Goal: Task Accomplishment & Management: Manage account settings

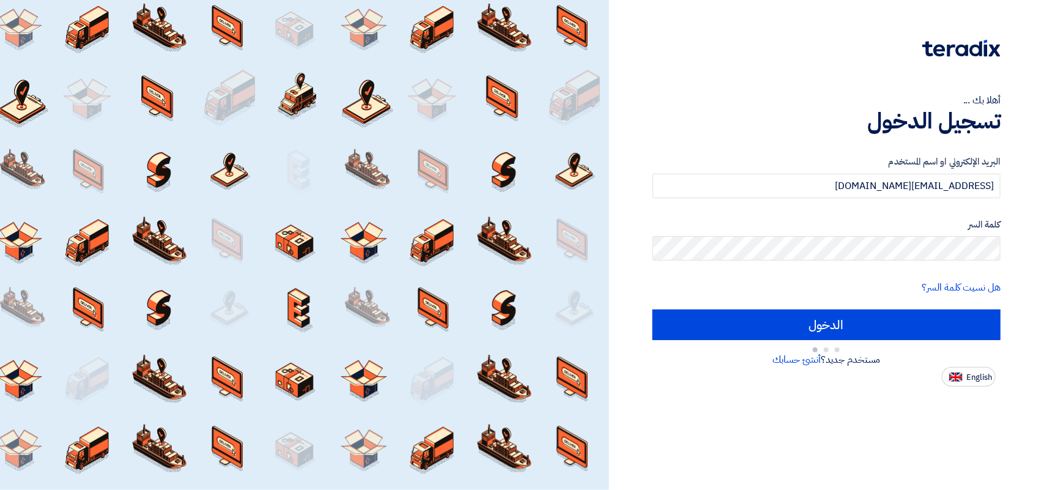
type input "Sign in"
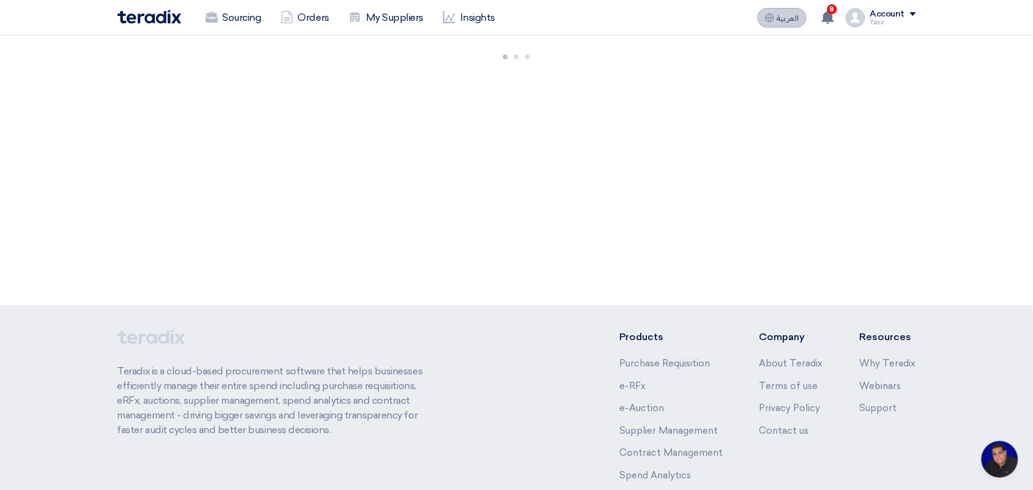
click at [800, 21] on button "العربية ع" at bounding box center [781, 18] width 49 height 20
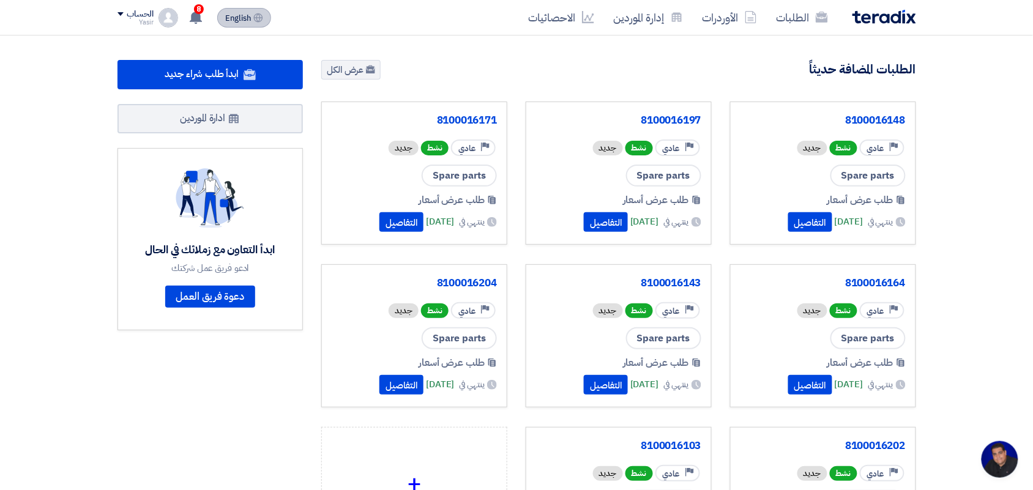
click at [800, 21] on link "الطلبات" at bounding box center [801, 17] width 71 height 29
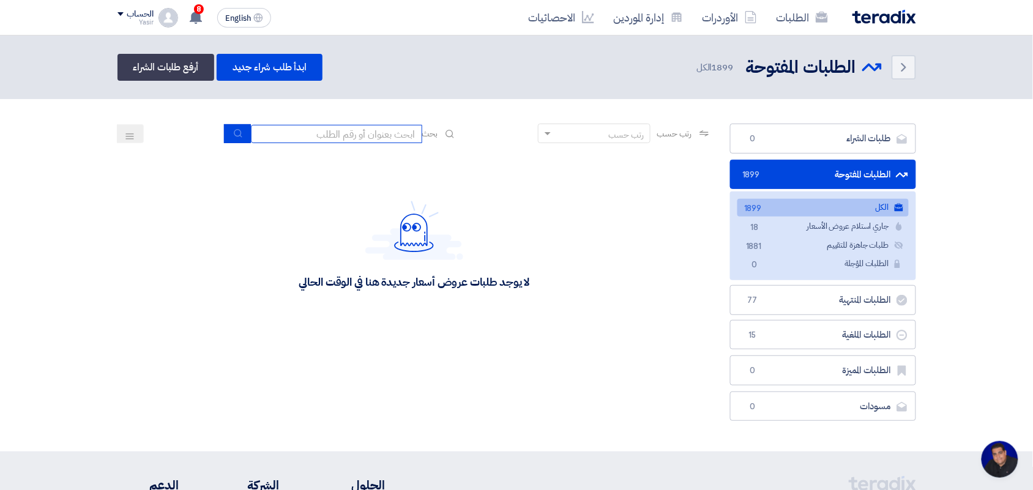
click at [358, 129] on input at bounding box center [336, 134] width 171 height 18
type input "new"
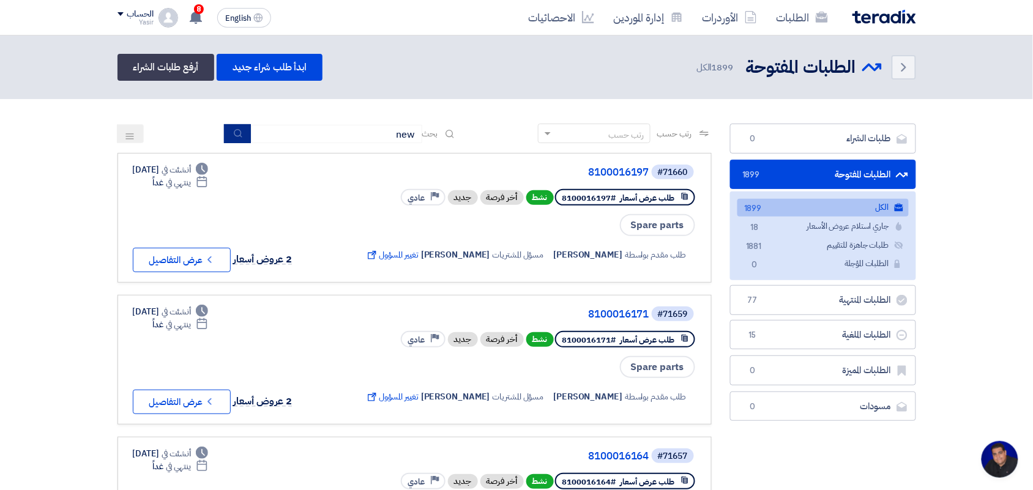
click at [236, 124] on button "submit" at bounding box center [237, 133] width 27 height 19
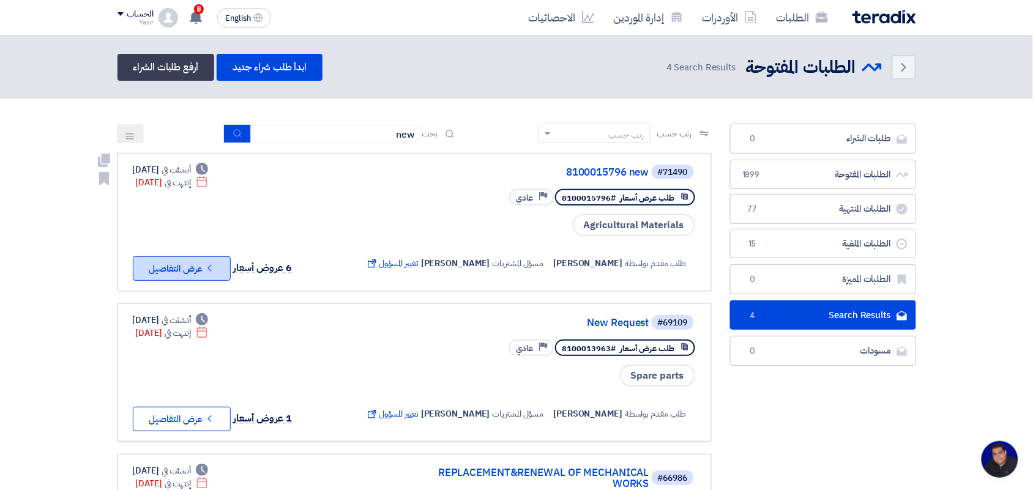
click at [184, 267] on button "Check details عرض التفاصيل" at bounding box center [182, 268] width 98 height 24
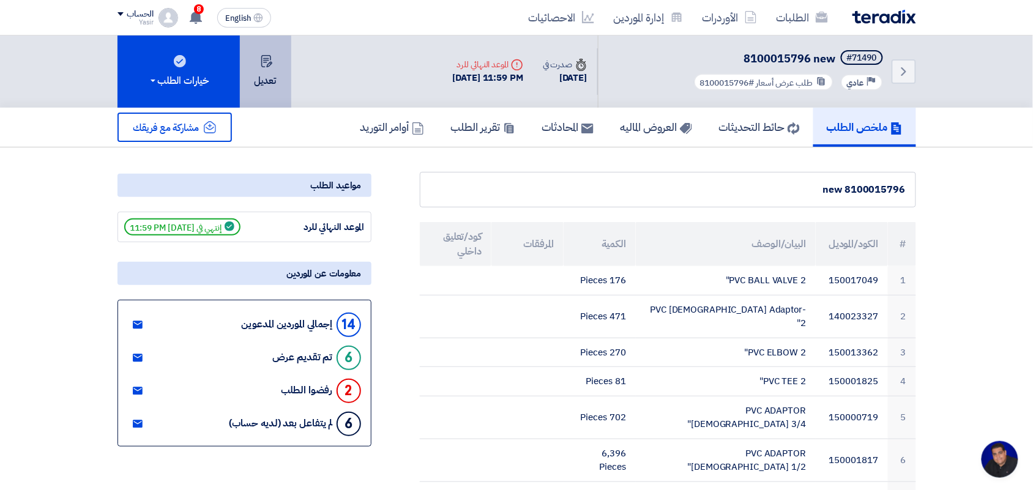
click at [257, 92] on button "تعديل" at bounding box center [265, 71] width 51 height 72
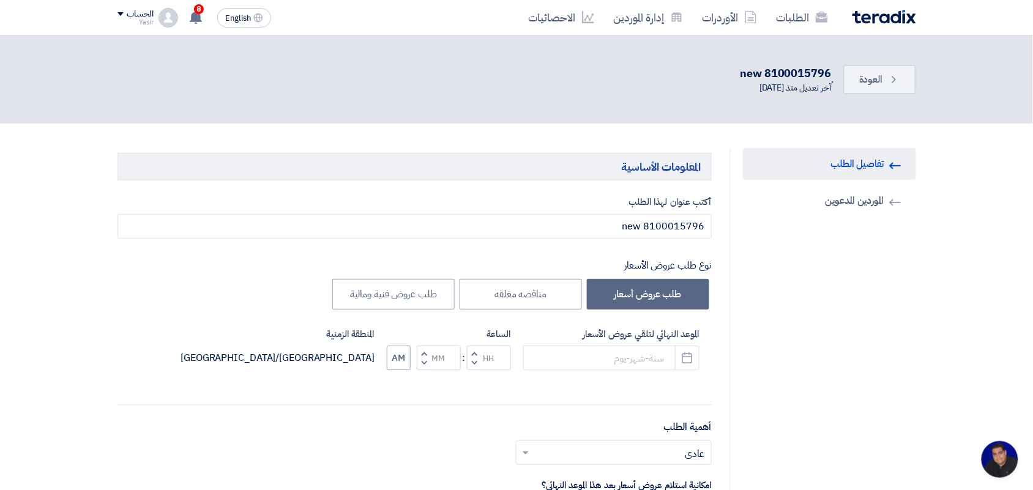
type input "[DATE]"
type input "11"
type input "59"
click at [692, 362] on use "button" at bounding box center [687, 357] width 10 height 11
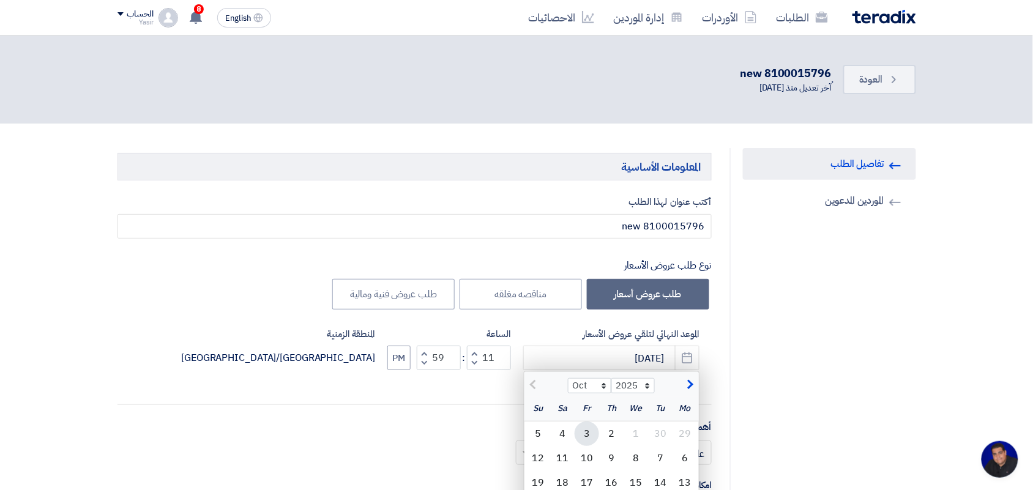
click at [589, 434] on div "3" at bounding box center [586, 433] width 24 height 24
type input "[DATE]"
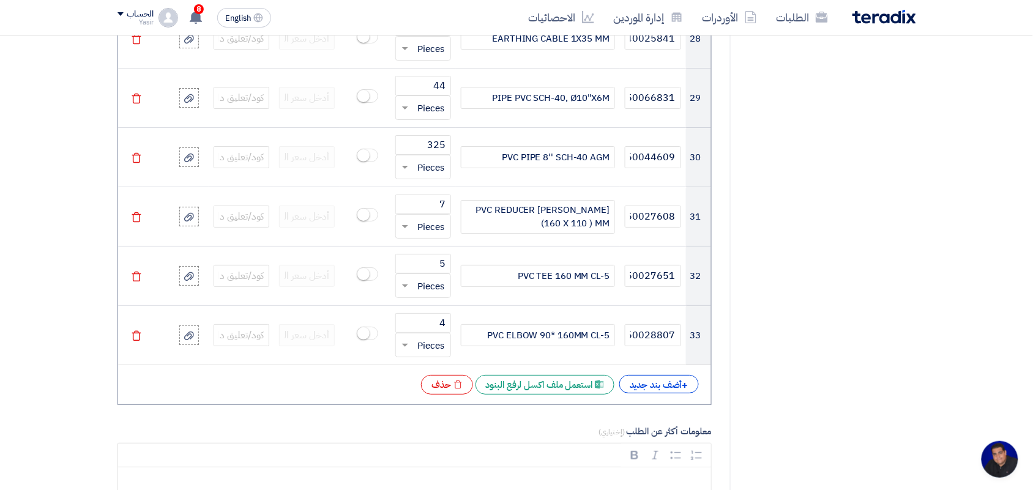
scroll to position [4007, 0]
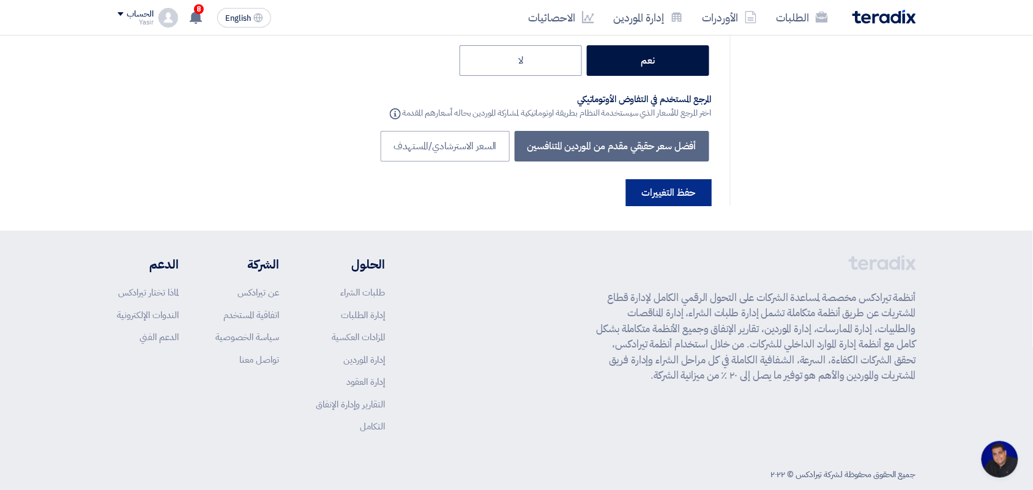
click at [680, 179] on button "حفظ التغييرات" at bounding box center [669, 192] width 86 height 27
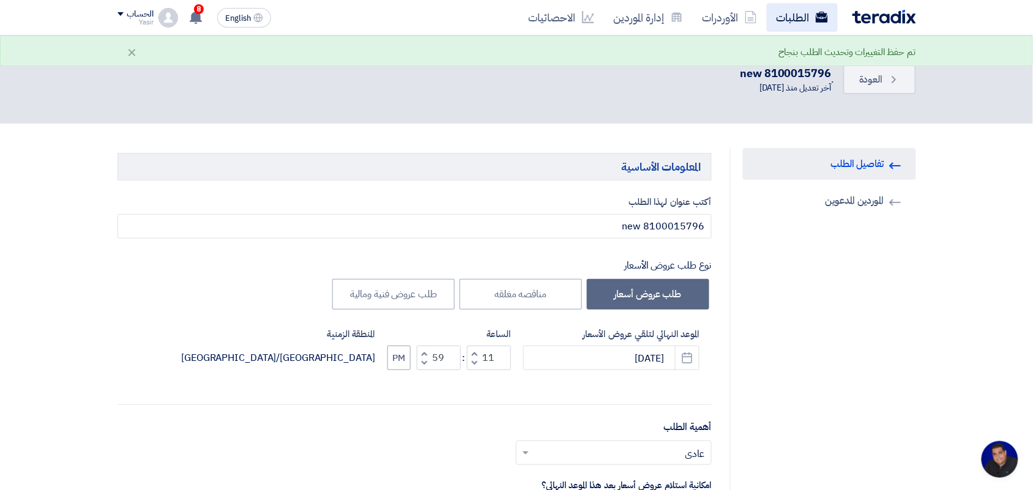
click at [796, 21] on link "الطلبات" at bounding box center [801, 17] width 71 height 29
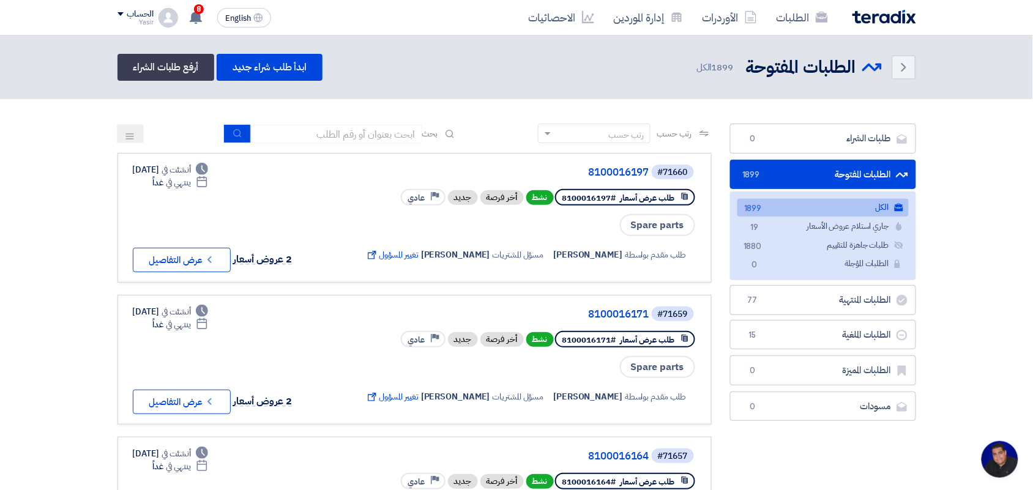
click at [796, 21] on link "الطلبات" at bounding box center [801, 17] width 71 height 29
